Goal: Answer question/provide support: Answer question/provide support

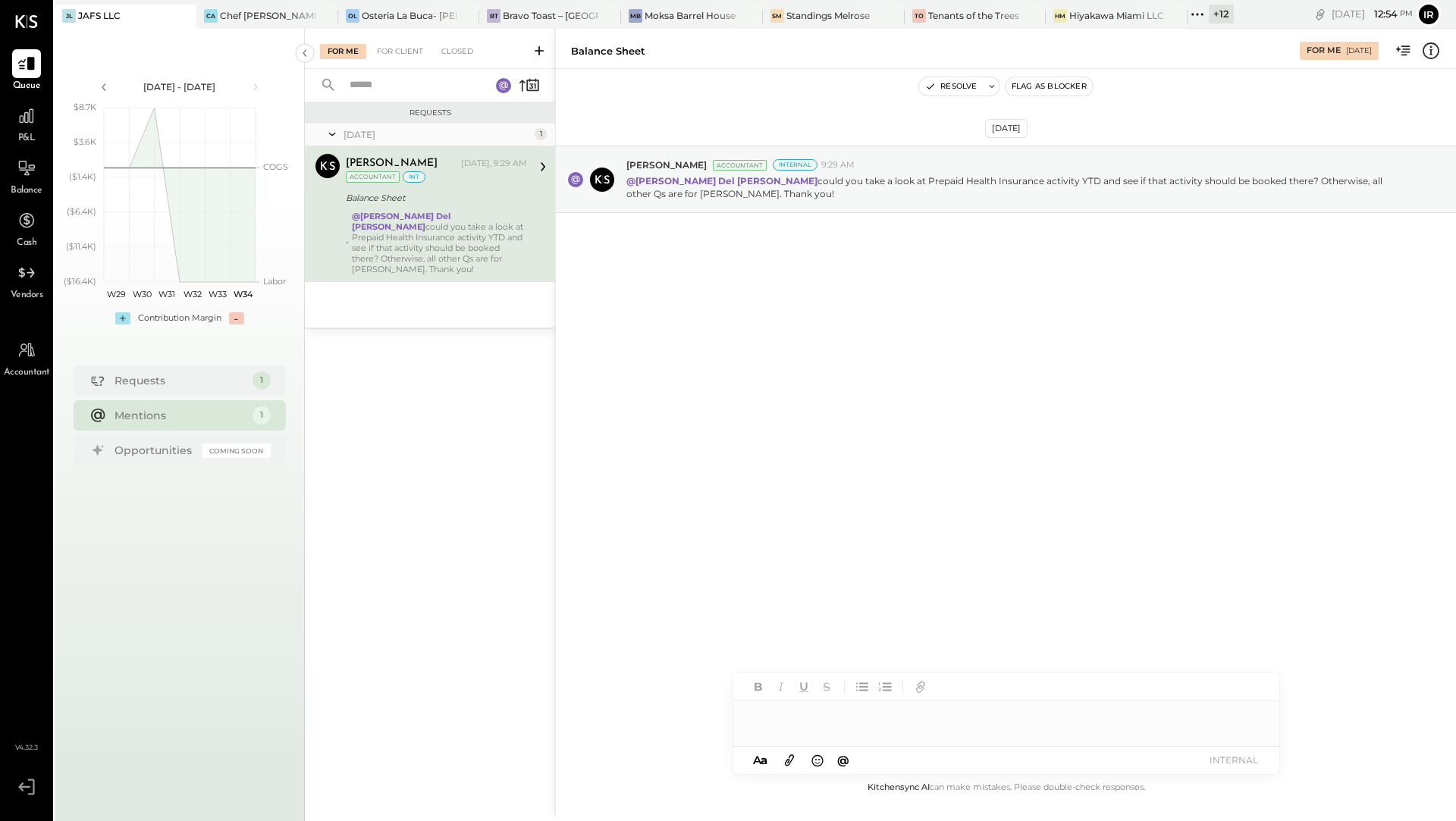
paste div
click at [1231, 760] on button "INTERNAL" at bounding box center [1234, 759] width 61 height 20
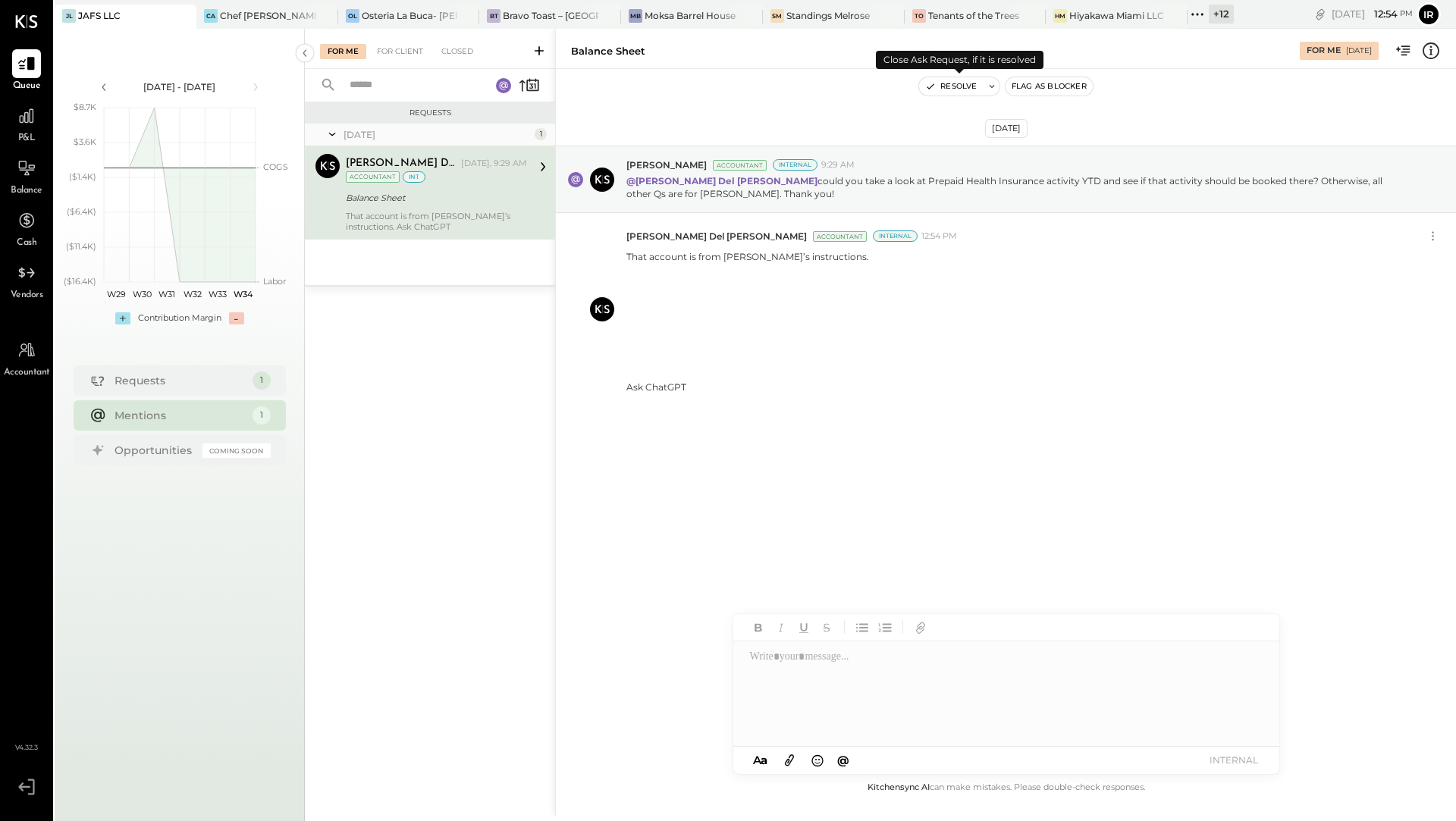
click at [967, 85] on button "Resolve" at bounding box center [950, 86] width 64 height 18
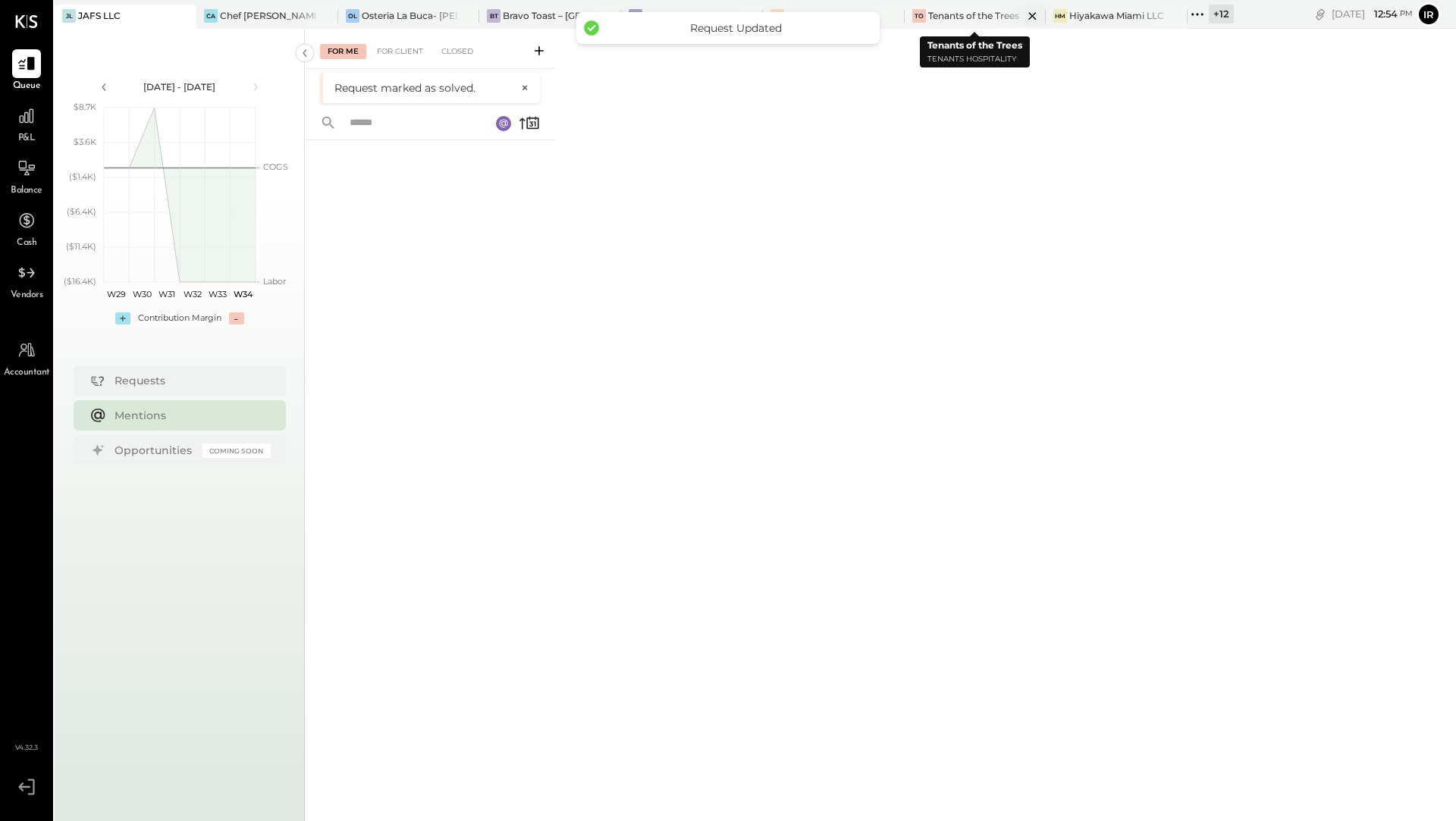
click at [187, 15] on icon at bounding box center [183, 16] width 8 height 8
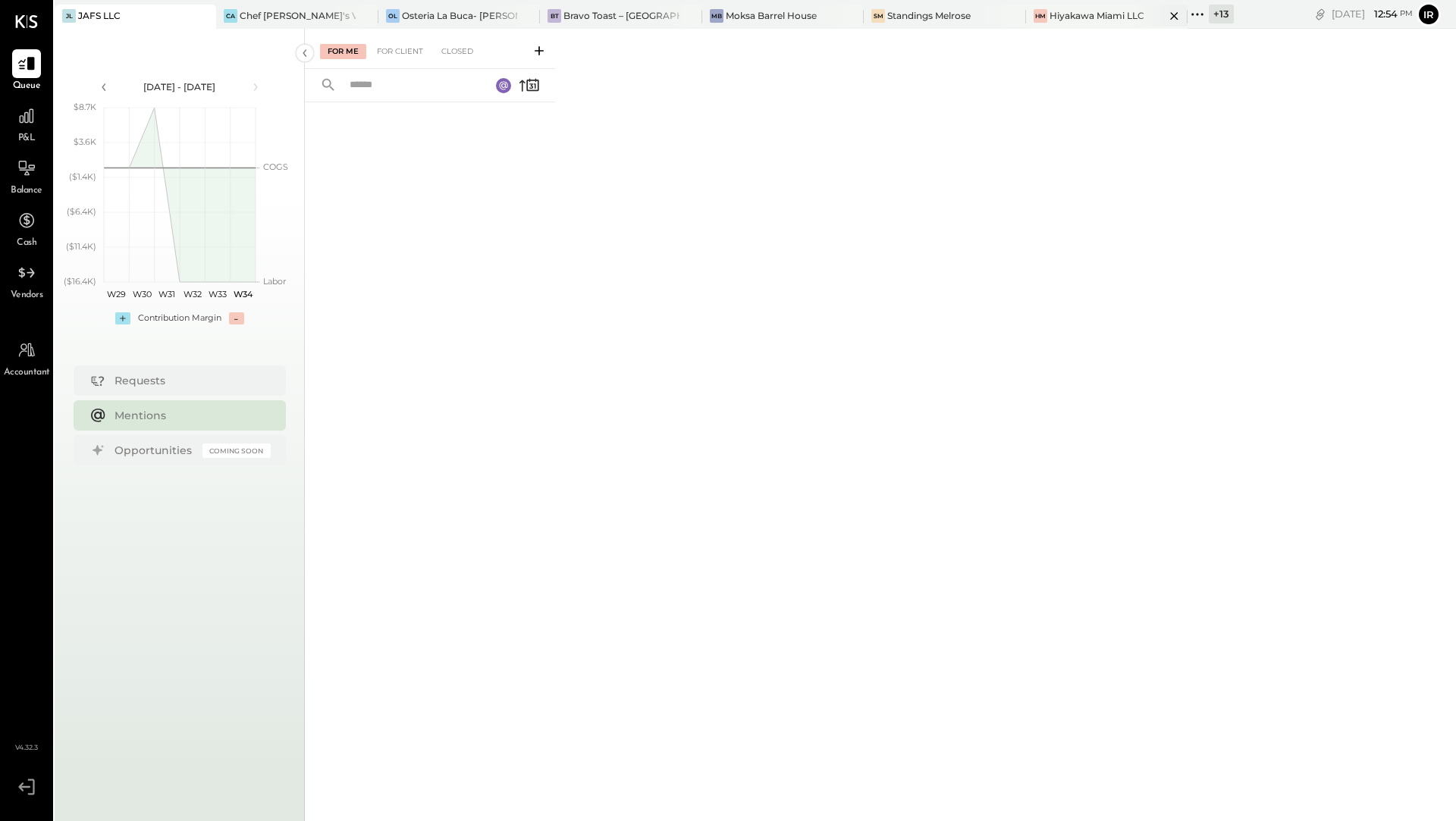
click at [1063, 16] on div "Hiyakawa Miami LLC" at bounding box center [1097, 16] width 95 height 13
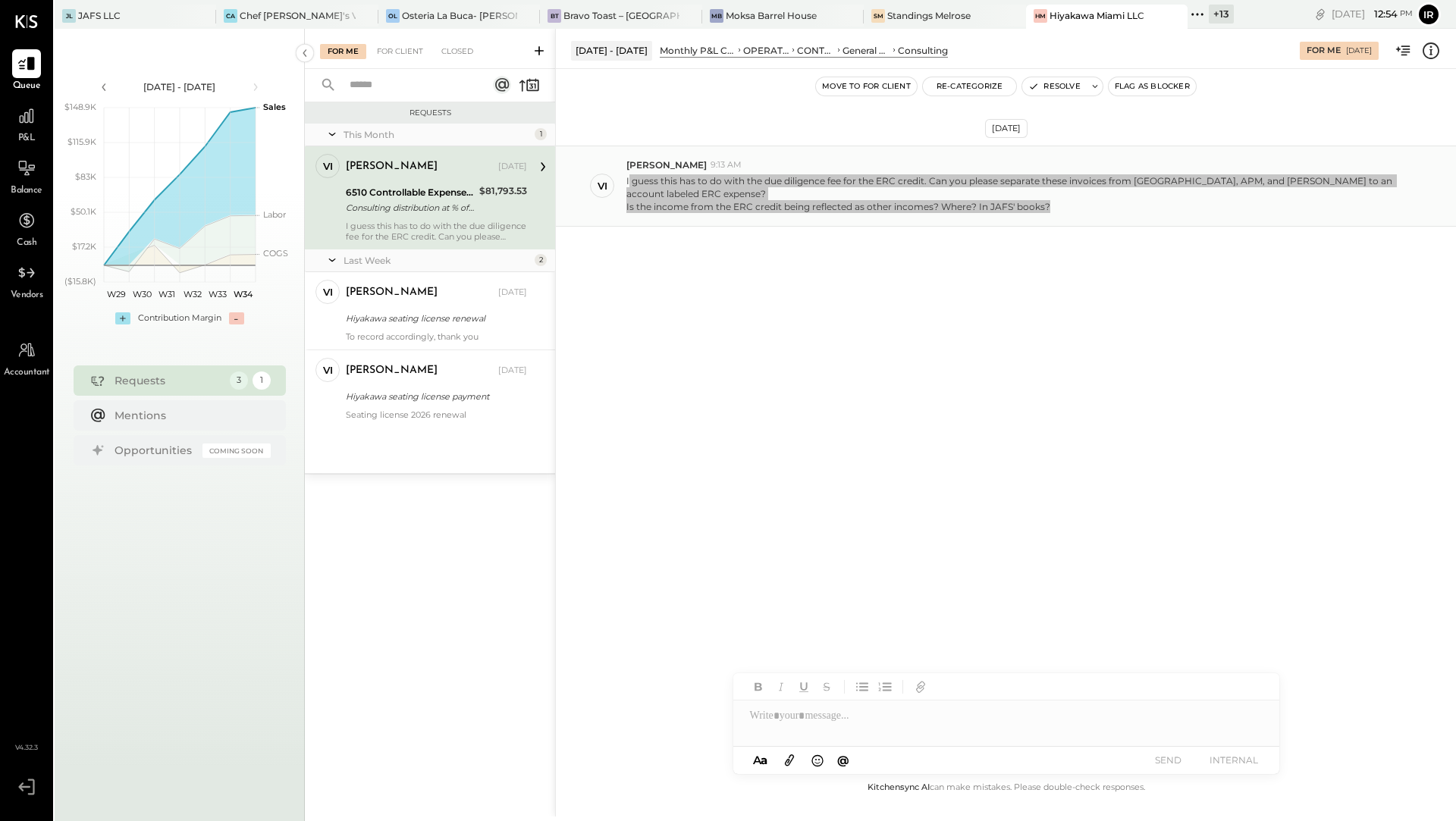
drag, startPoint x: 628, startPoint y: 182, endPoint x: 1058, endPoint y: 216, distance: 431.3
click at [1058, 216] on div "vi [PERSON_NAME] 9:13 AM I guess this has to do with the due diligence fee for …" at bounding box center [1006, 186] width 900 height 81
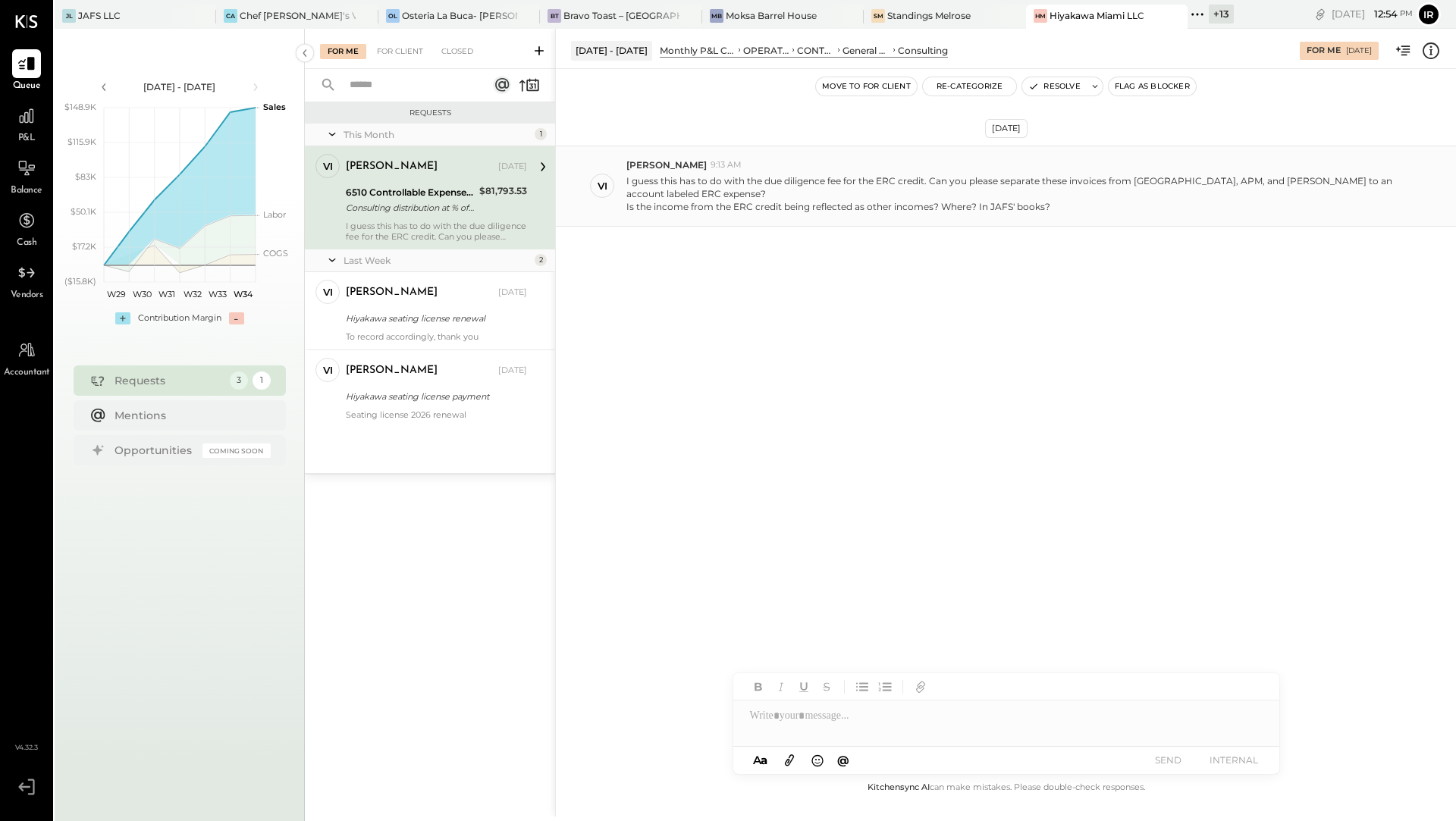
click at [624, 180] on div "vi [PERSON_NAME] 9:13 AM I guess this has to do with the due diligence fee for …" at bounding box center [1006, 186] width 900 height 81
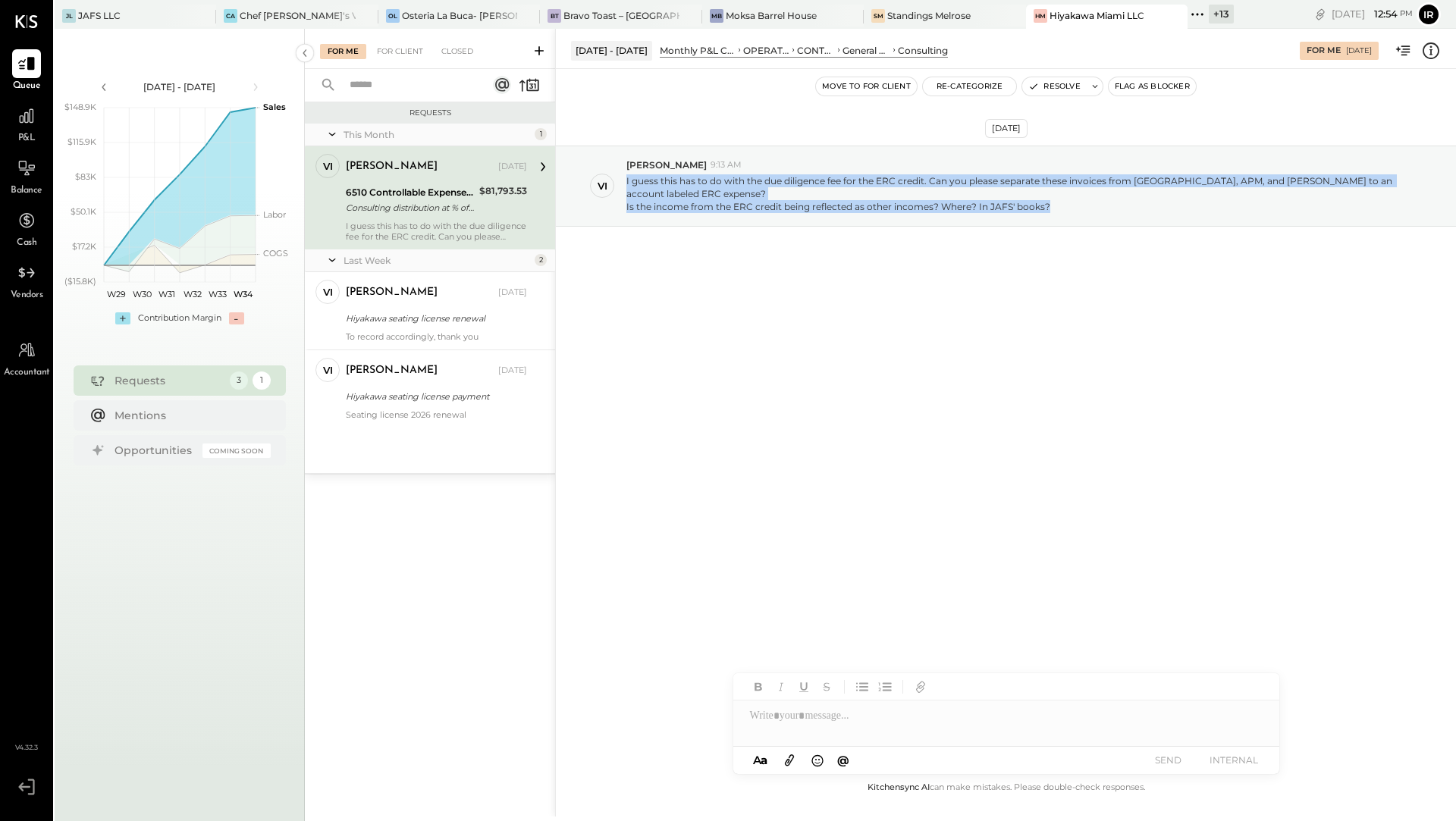
drag, startPoint x: 624, startPoint y: 179, endPoint x: 798, endPoint y: 234, distance: 182.5
click at [798, 234] on div "[DATE] vi [PERSON_NAME] 9:13 AM I guess this has to do with the due diligence f…" at bounding box center [1006, 223] width 900 height 233
copy p "I guess this has to do with the due diligence fee for the ERC credit. Can you p…"
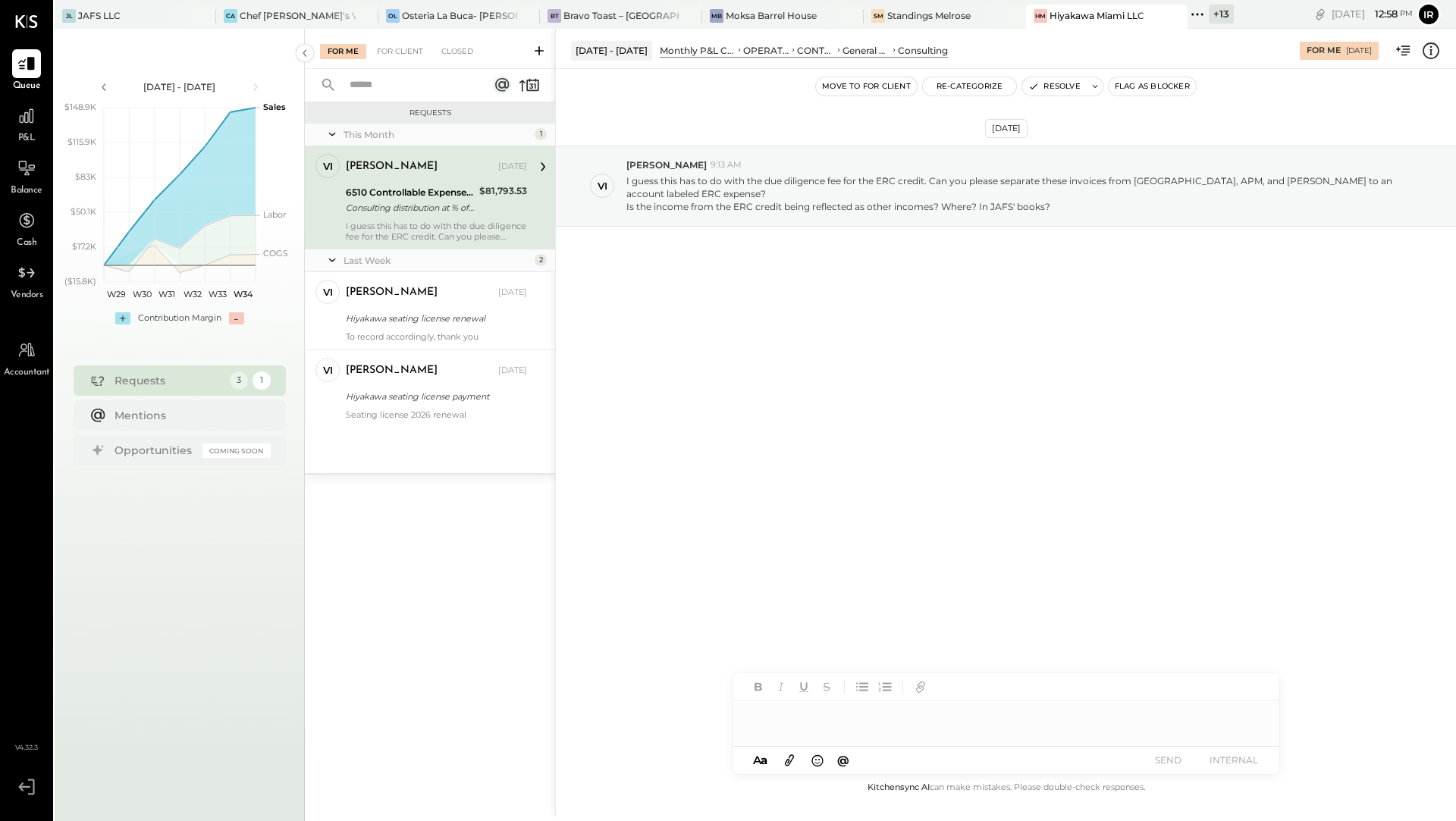
click at [865, 716] on div at bounding box center [1006, 716] width 546 height 30
paste div
click at [839, 764] on span "@" at bounding box center [843, 760] width 12 height 14
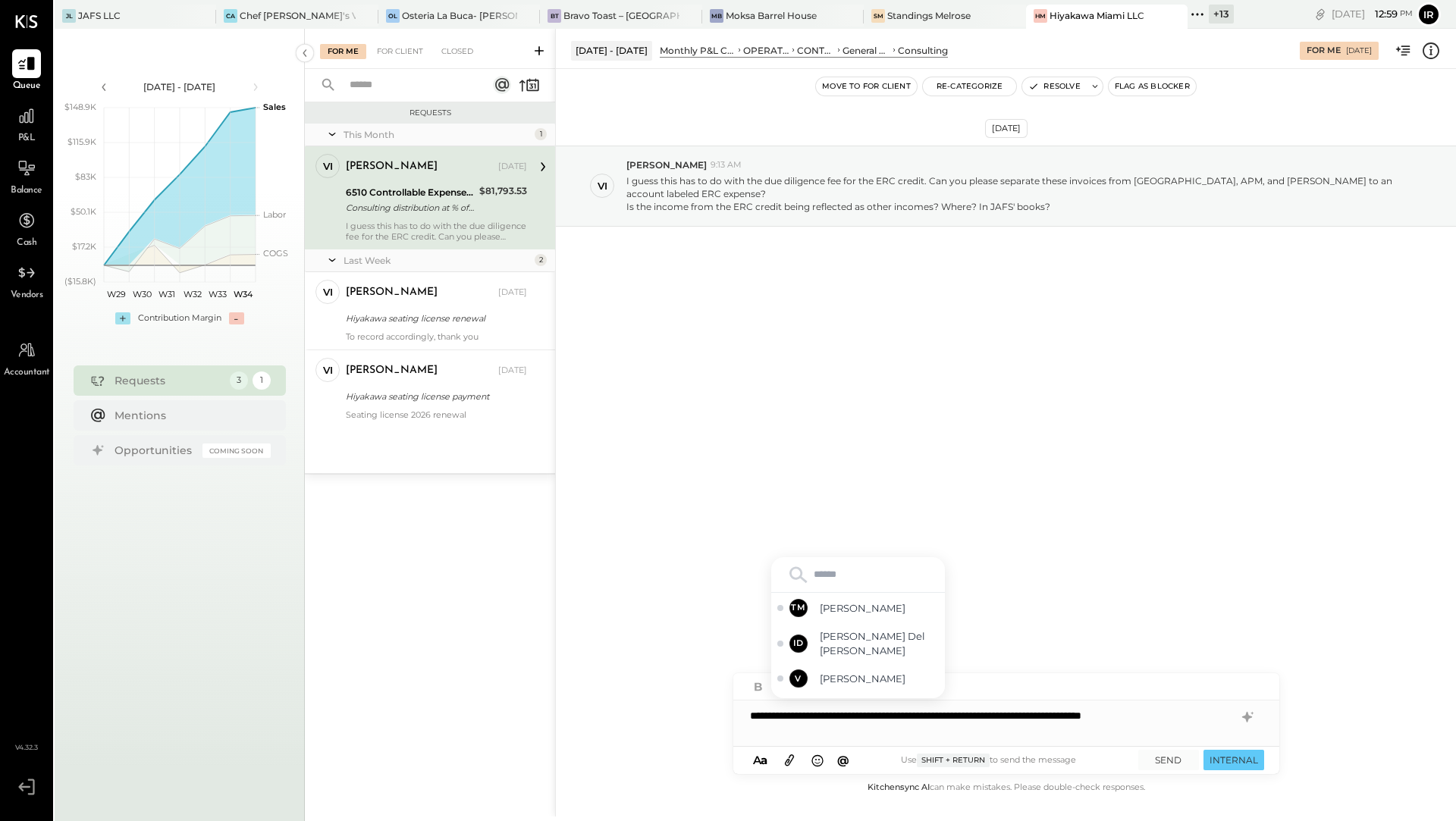
click at [847, 571] on input "text" at bounding box center [858, 575] width 162 height 23
type input "***"
click at [864, 621] on span "[PERSON_NAME]" at bounding box center [879, 623] width 119 height 14
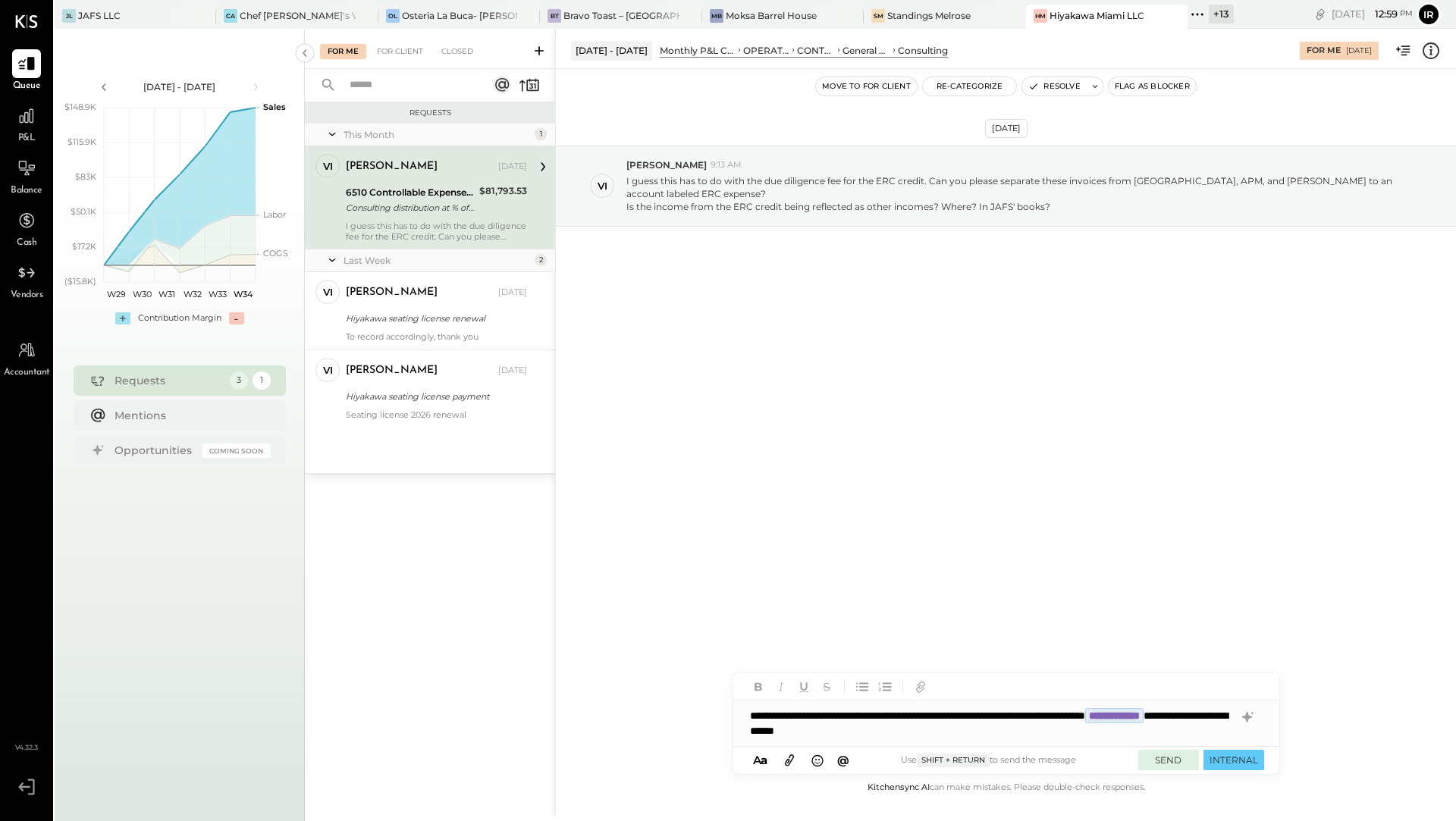
click at [1170, 761] on button "SEND" at bounding box center [1168, 759] width 61 height 20
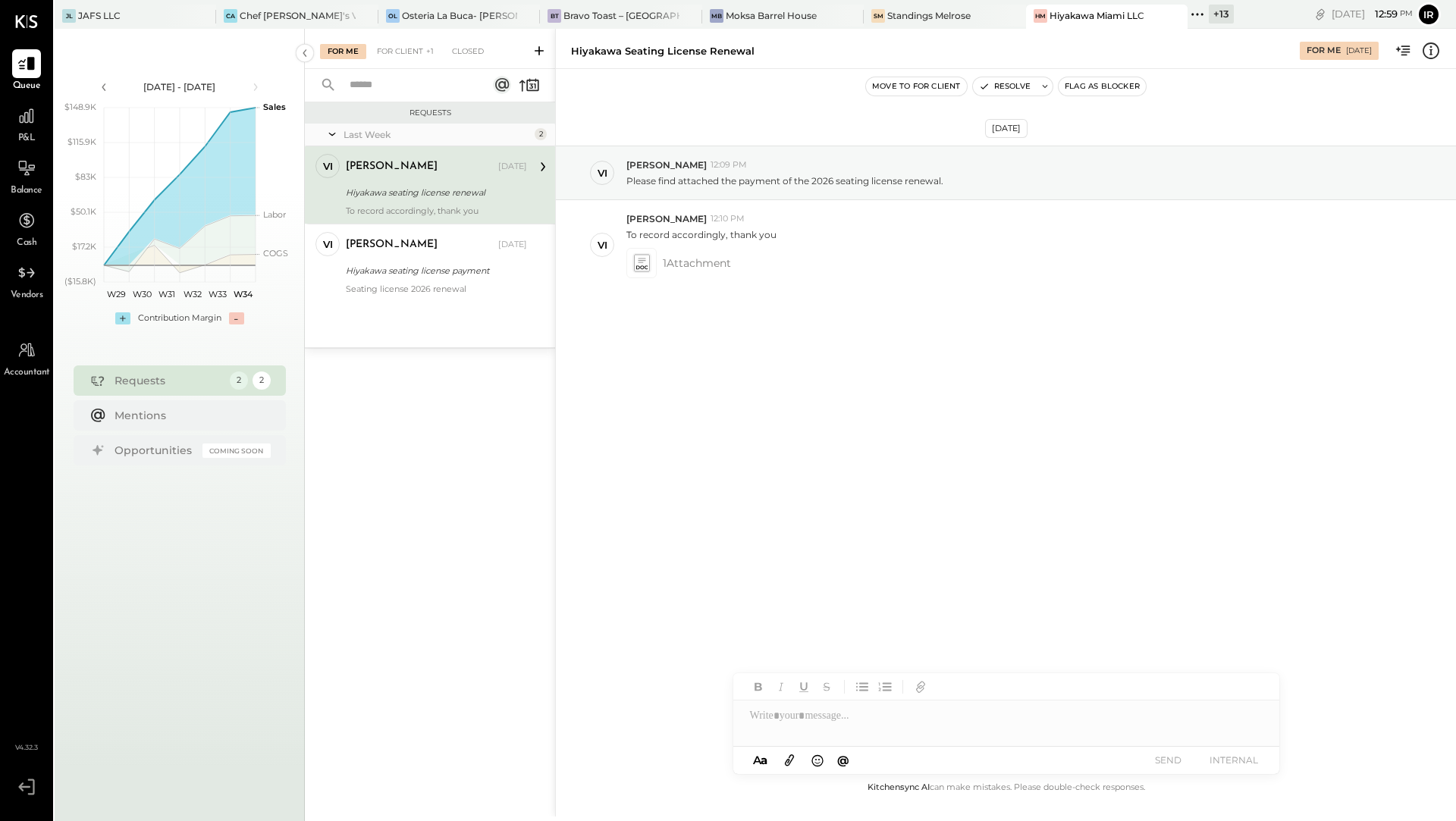
click at [430, 187] on div "Hiyakawa seating license renewal" at bounding box center [434, 192] width 177 height 15
click at [639, 255] on icon at bounding box center [641, 263] width 16 height 17
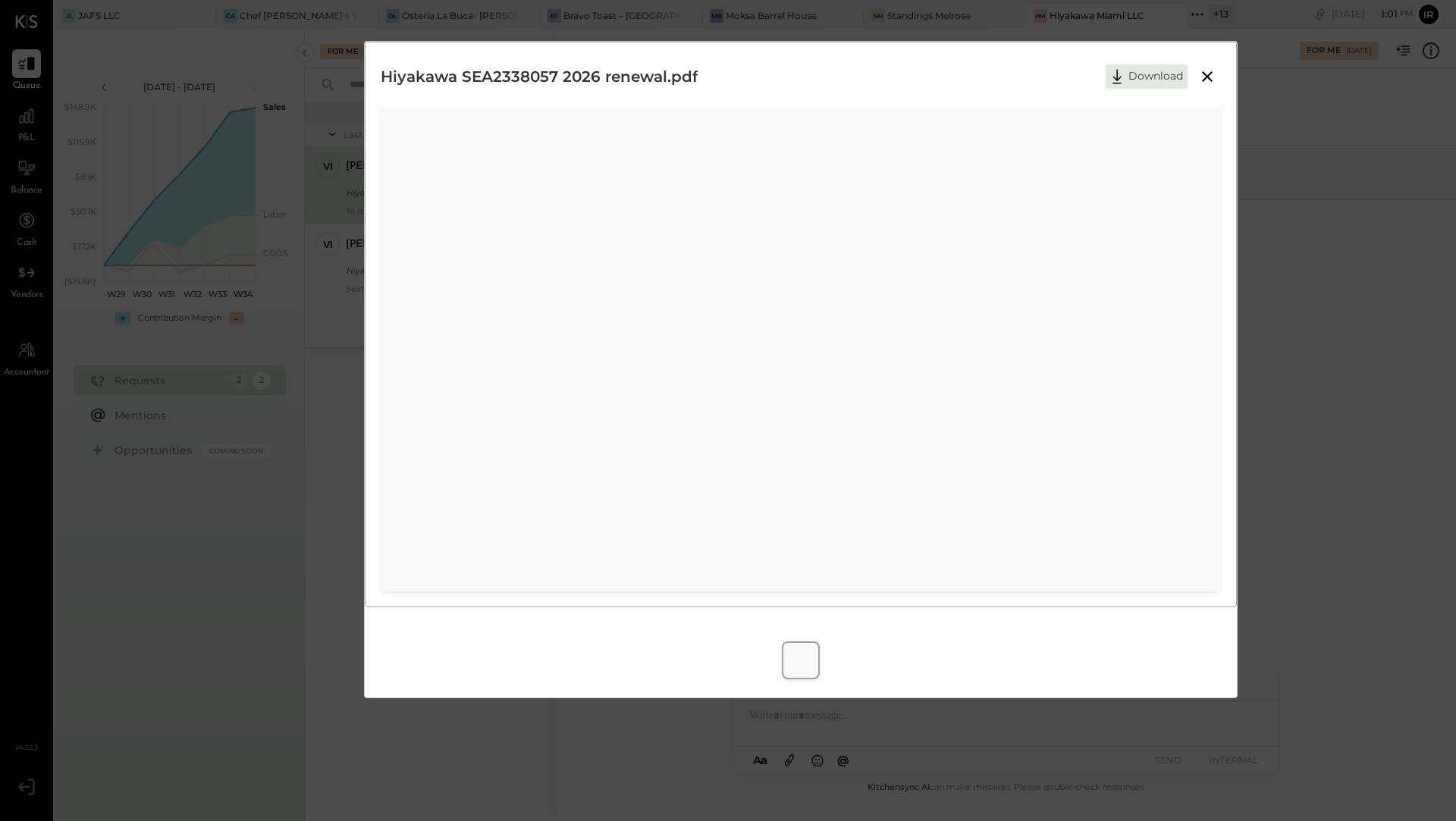
click at [1211, 78] on icon at bounding box center [1207, 76] width 18 height 18
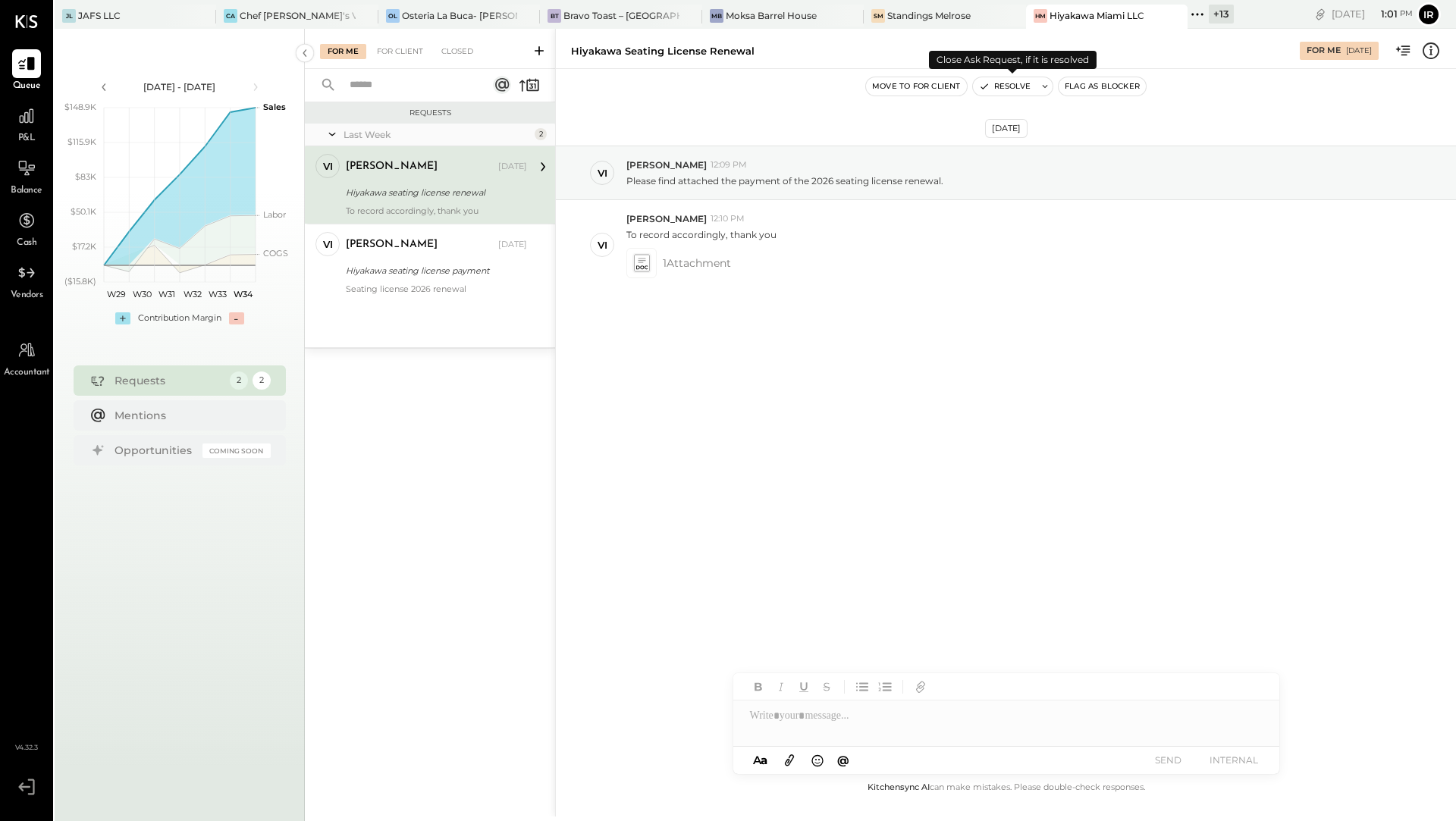
click at [991, 91] on button "Resolve" at bounding box center [1005, 86] width 64 height 18
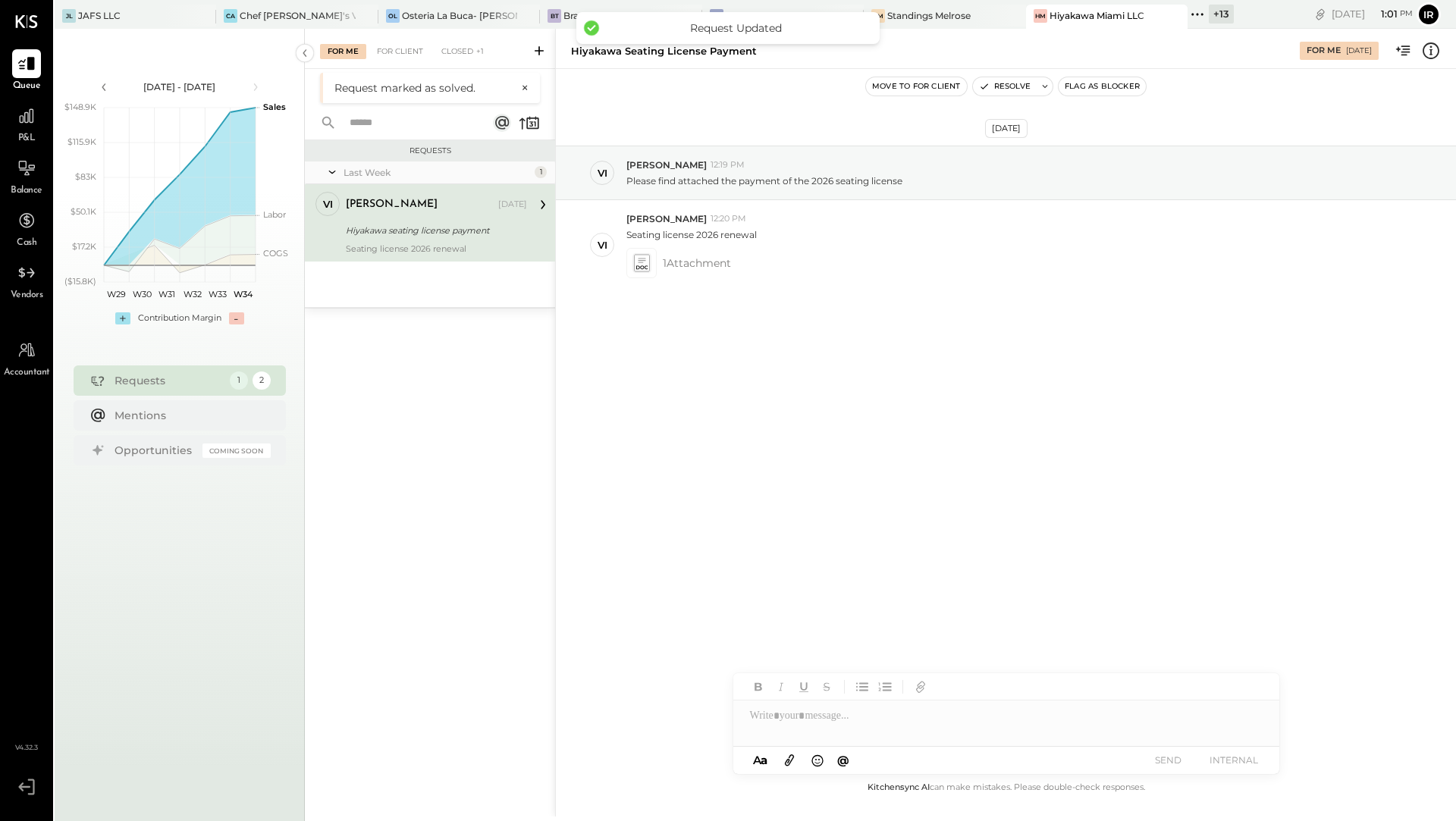
click at [489, 225] on div "Hiyakawa seating license payment" at bounding box center [434, 230] width 177 height 15
click at [995, 91] on button "Resolve" at bounding box center [1005, 86] width 64 height 18
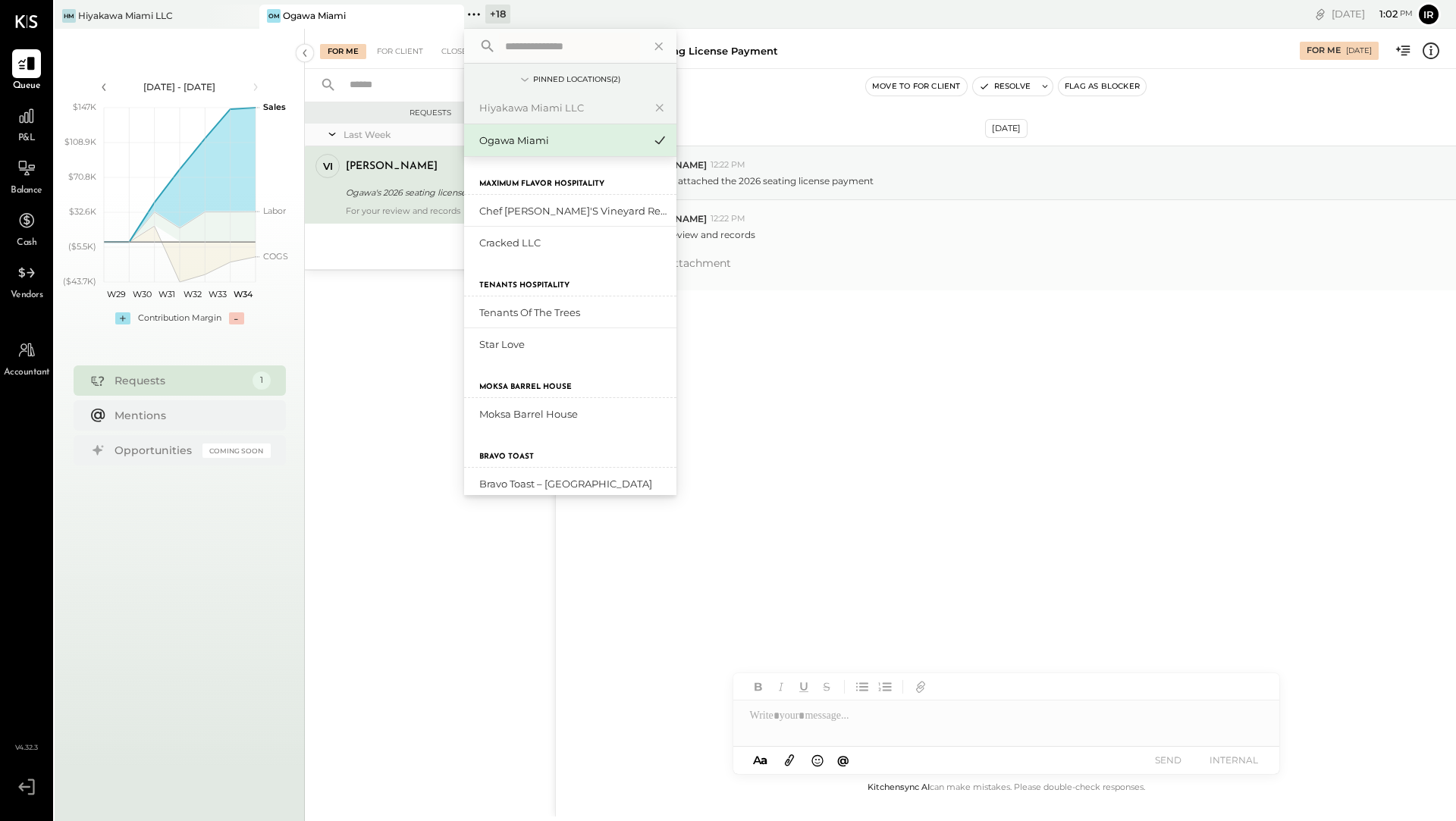
click at [770, 203] on div "vi [PERSON_NAME] 12:22 PM For your review and records 1 Attachment" at bounding box center [1006, 245] width 900 height 90
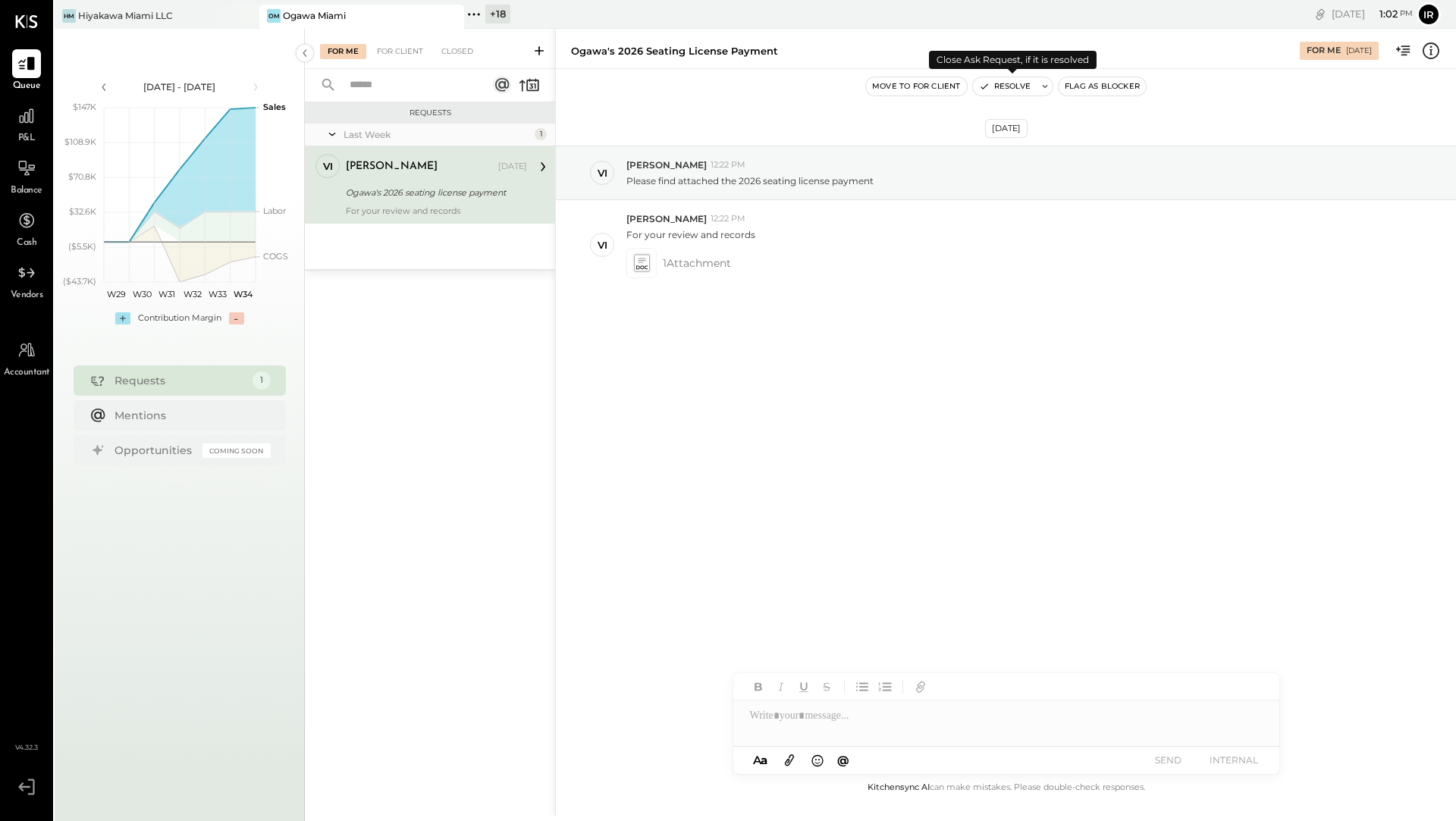
click at [994, 83] on button "Resolve" at bounding box center [1005, 86] width 64 height 18
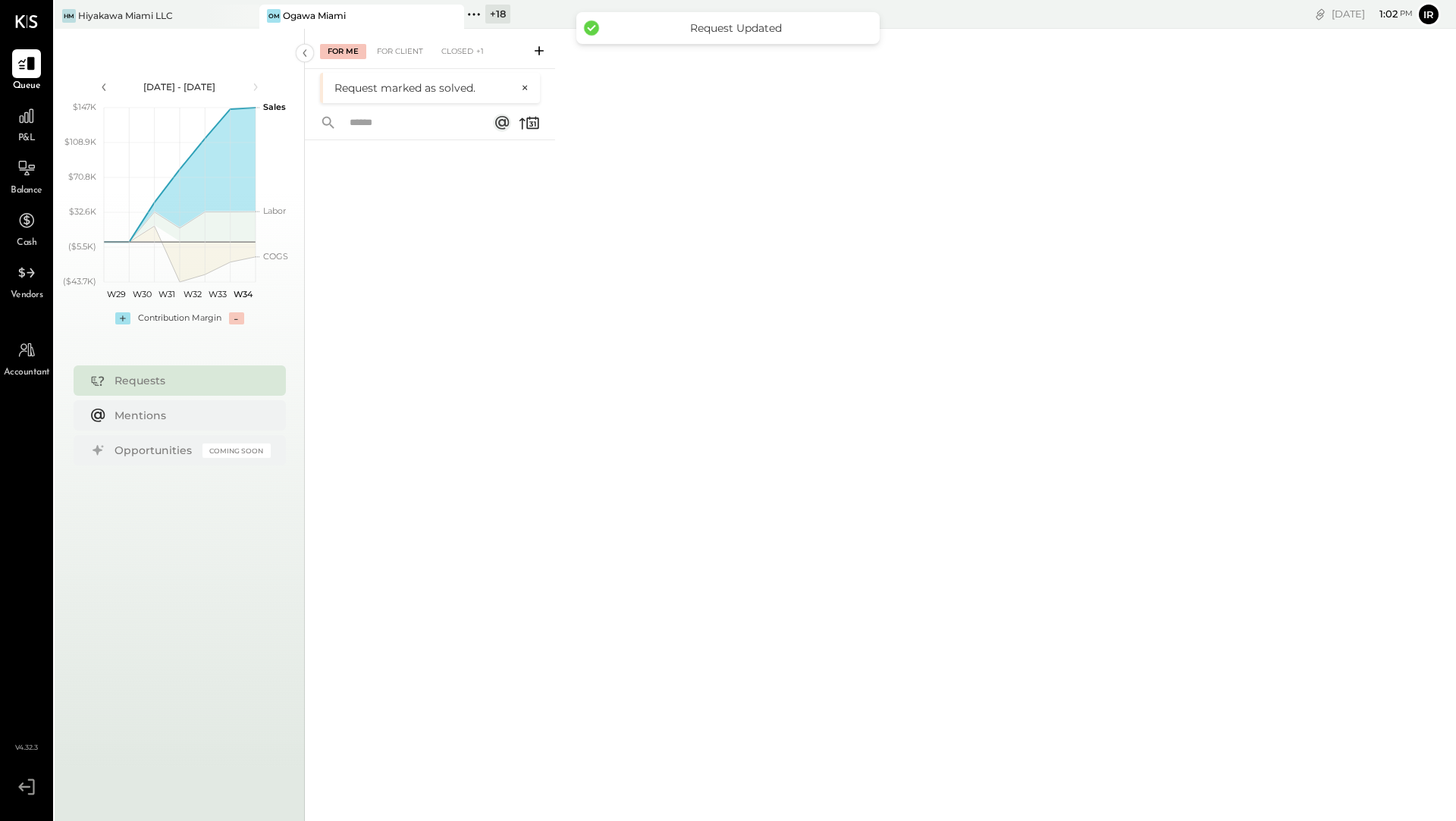
click at [503, 15] on div "+ 18" at bounding box center [498, 14] width 25 height 19
